Goal: Information Seeking & Learning: Learn about a topic

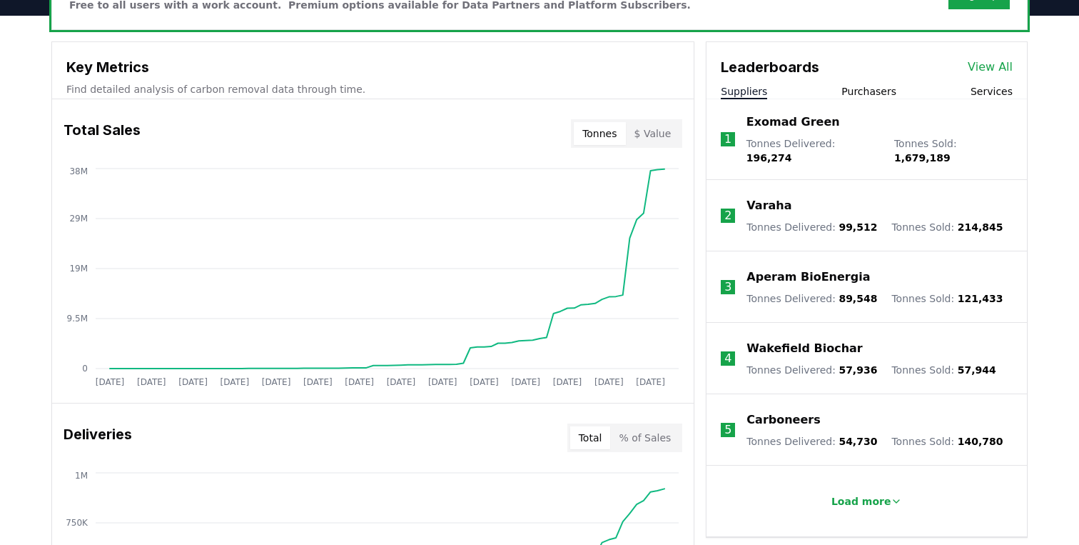
scroll to position [477, 0]
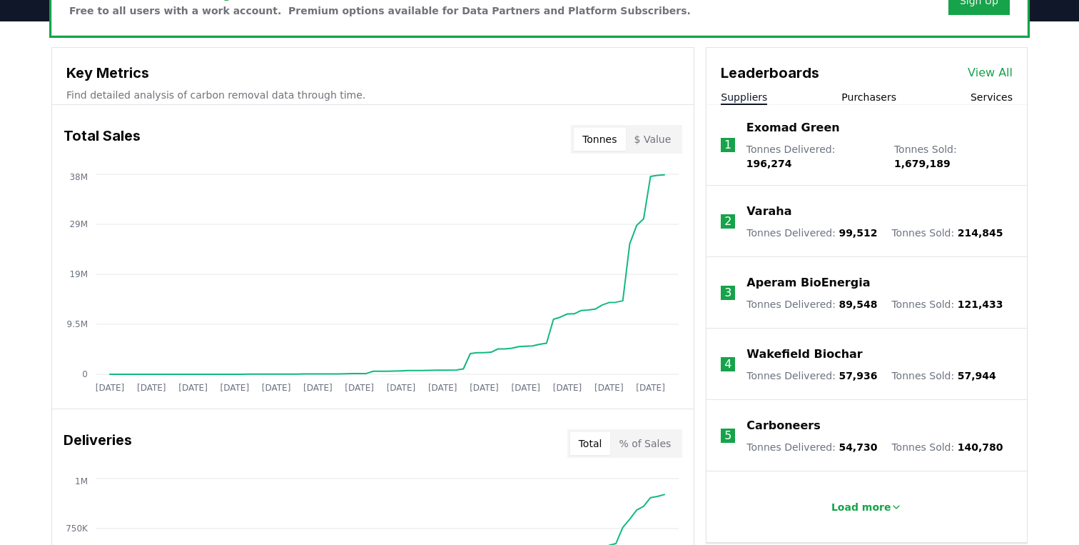
click at [748, 132] on p "Exomad Green" at bounding box center [794, 127] width 94 height 17
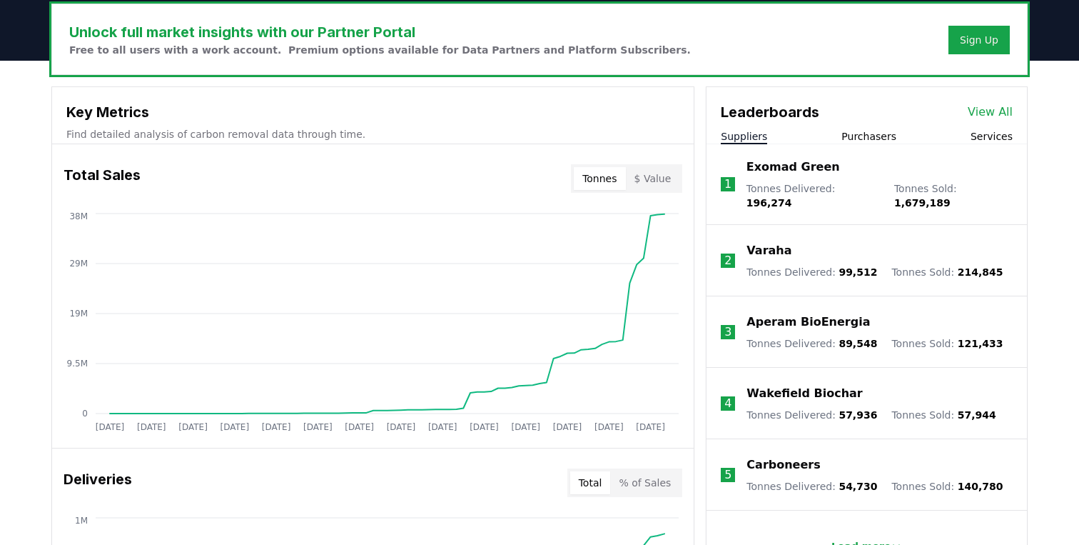
scroll to position [418, 0]
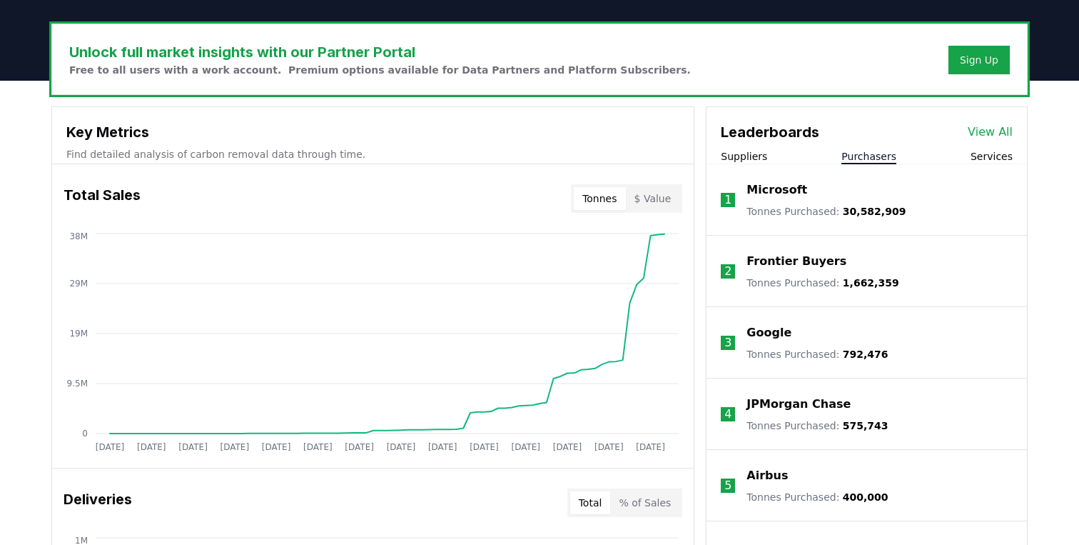
click at [875, 153] on button "Purchasers" at bounding box center [869, 156] width 55 height 14
